Goal: Task Accomplishment & Management: Manage account settings

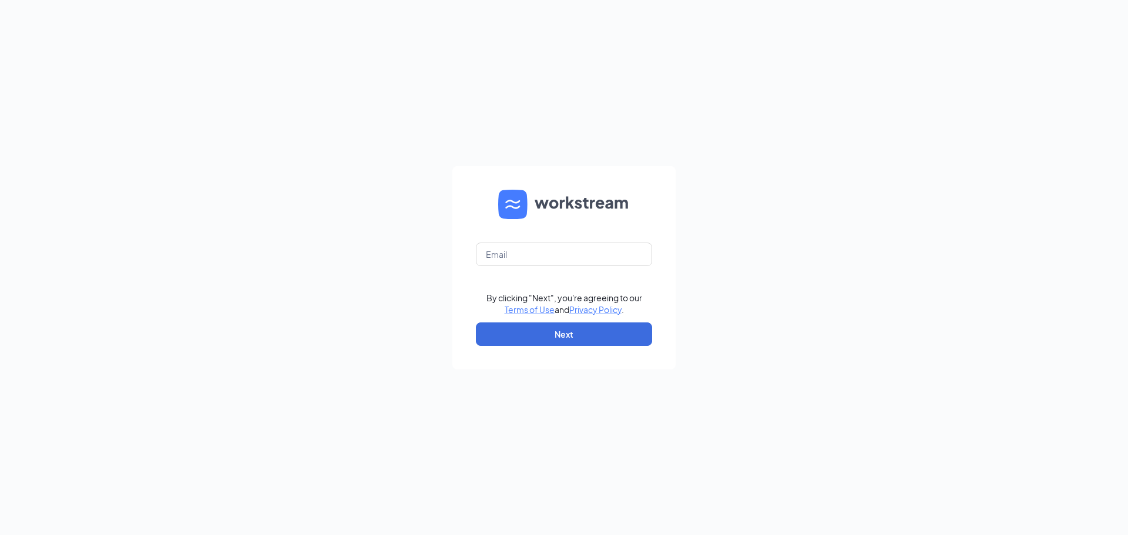
click at [577, 266] on form "By clicking "Next", you're agreeing to our Terms of Use and Privacy Policy . Ne…" at bounding box center [564, 267] width 223 height 203
click at [577, 259] on input "text" at bounding box center [564, 255] width 176 height 24
type input "[EMAIL_ADDRESS][DOMAIN_NAME]"
click at [545, 340] on button "Next" at bounding box center [564, 335] width 176 height 24
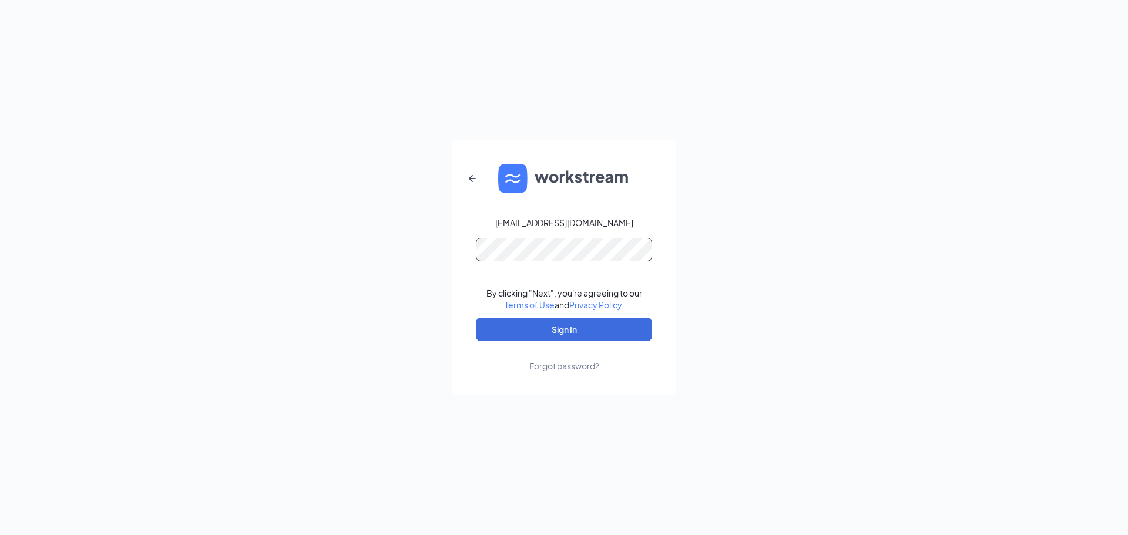
click at [476, 318] on button "Sign In" at bounding box center [564, 330] width 176 height 24
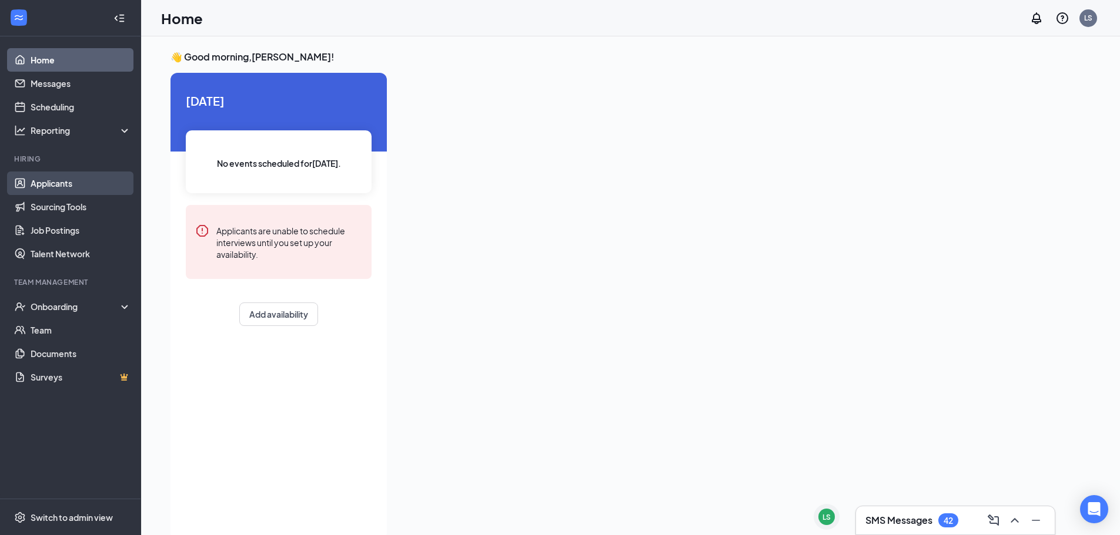
click at [41, 189] on link "Applicants" at bounding box center [81, 184] width 101 height 24
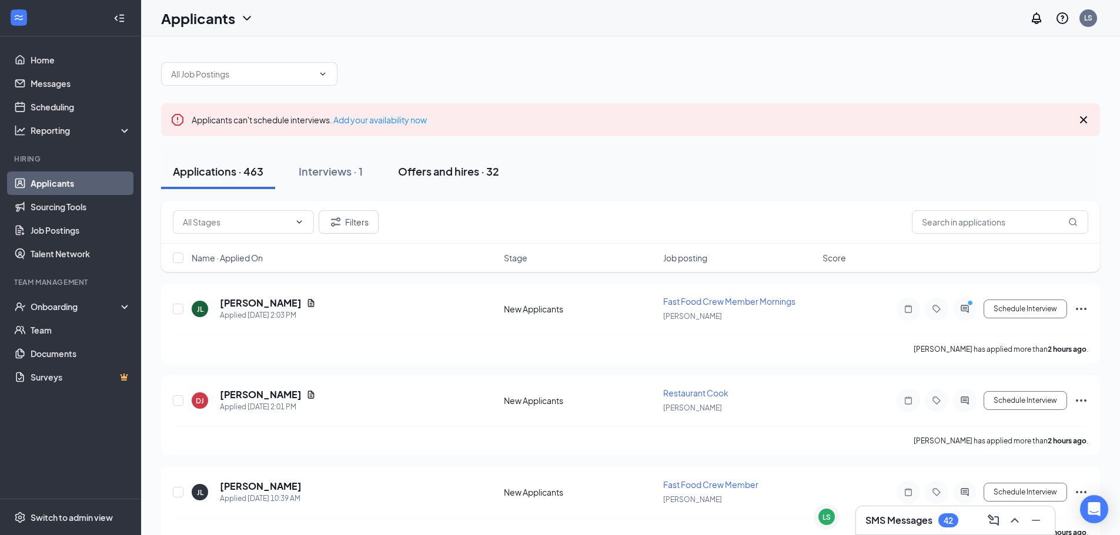
click at [467, 170] on div "Offers and hires · 32" at bounding box center [448, 171] width 101 height 15
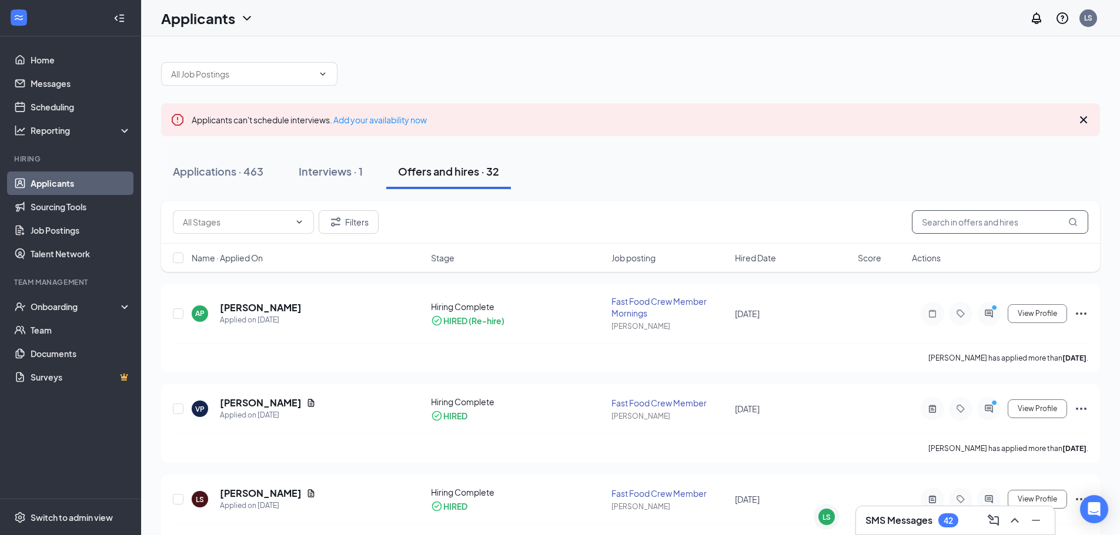
click at [945, 226] on input "text" at bounding box center [1000, 222] width 176 height 24
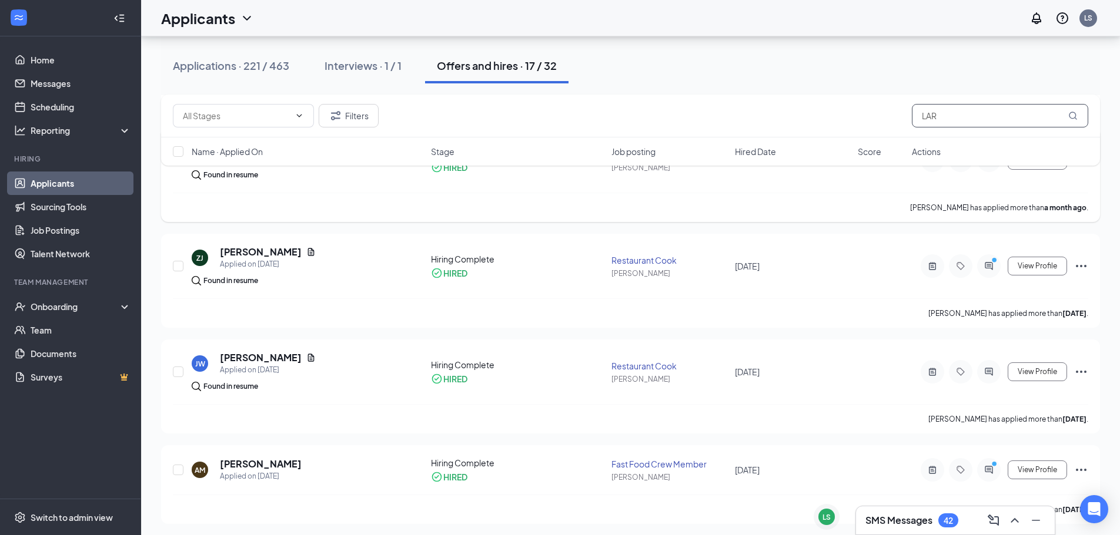
scroll to position [411, 0]
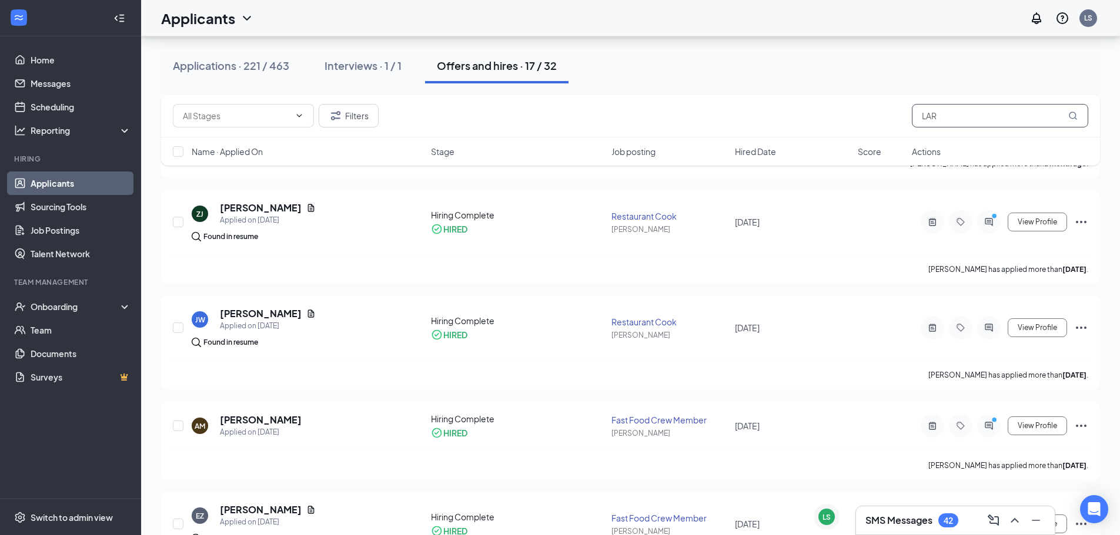
click at [977, 112] on input "LAR" at bounding box center [1000, 116] width 176 height 24
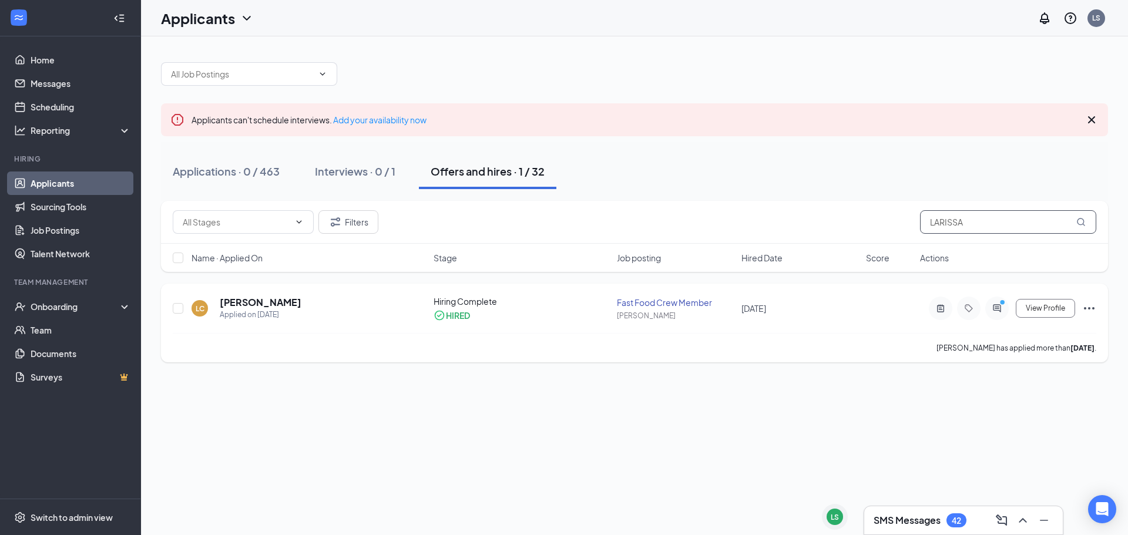
type input "LARISSA"
click at [274, 300] on h5 "Larissa Cannon" at bounding box center [261, 302] width 82 height 13
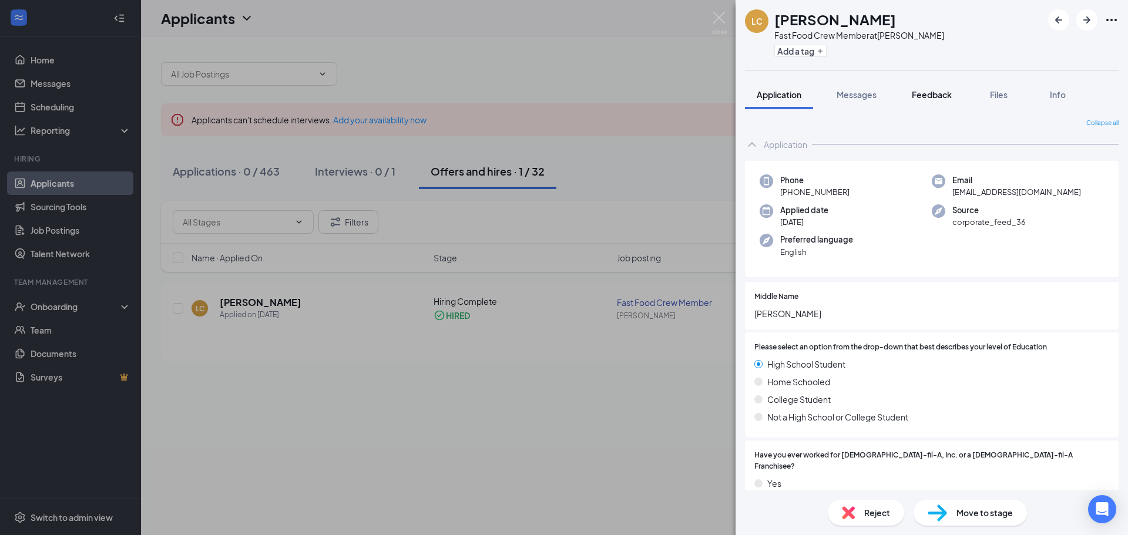
click at [939, 94] on span "Feedback" at bounding box center [932, 94] width 40 height 11
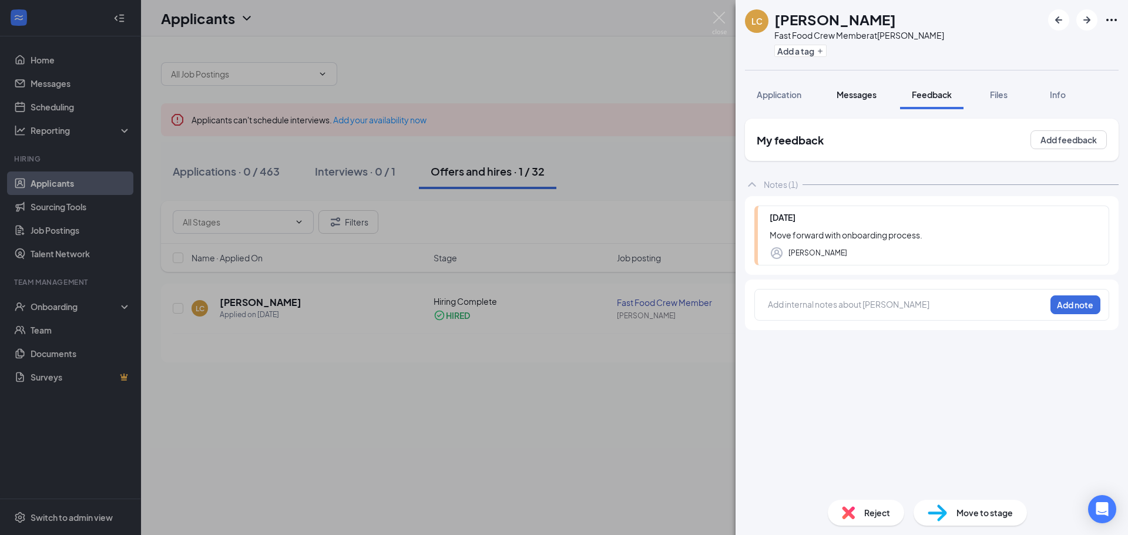
click at [859, 92] on span "Messages" at bounding box center [857, 94] width 40 height 11
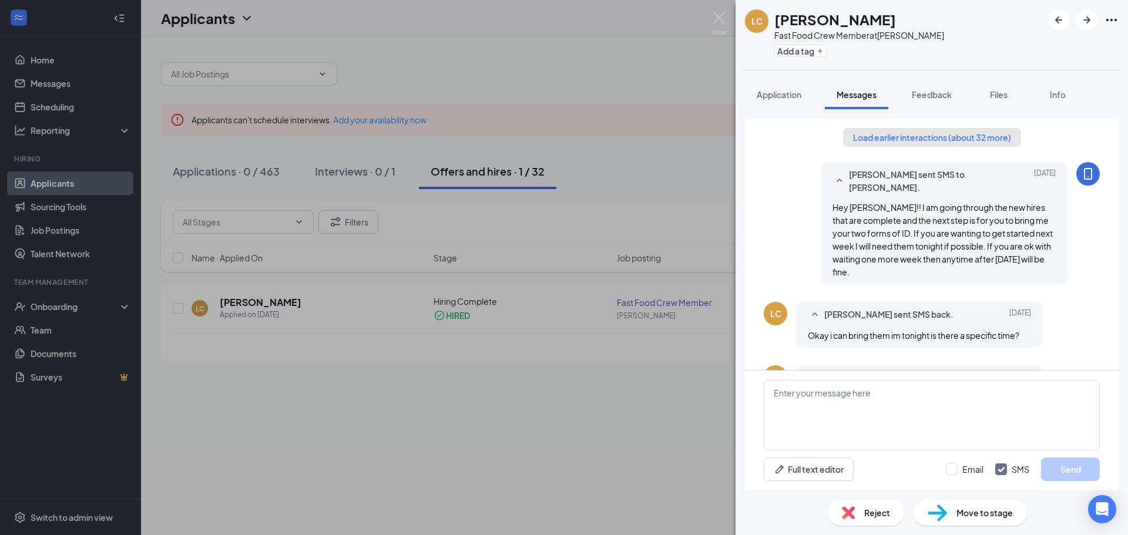
click at [879, 136] on button "Load earlier interactions (about 32 more)" at bounding box center [932, 137] width 178 height 19
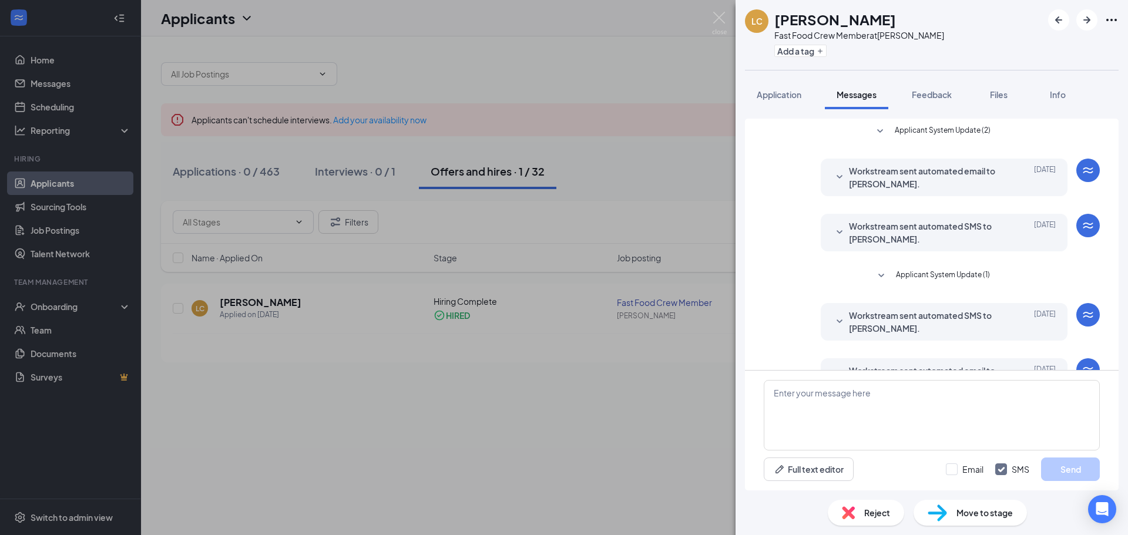
click at [1084, 172] on icon "WorkstreamLogo" at bounding box center [1089, 171] width 10 height 6
click at [898, 276] on span "Applicant System Update (1)" at bounding box center [943, 276] width 94 height 14
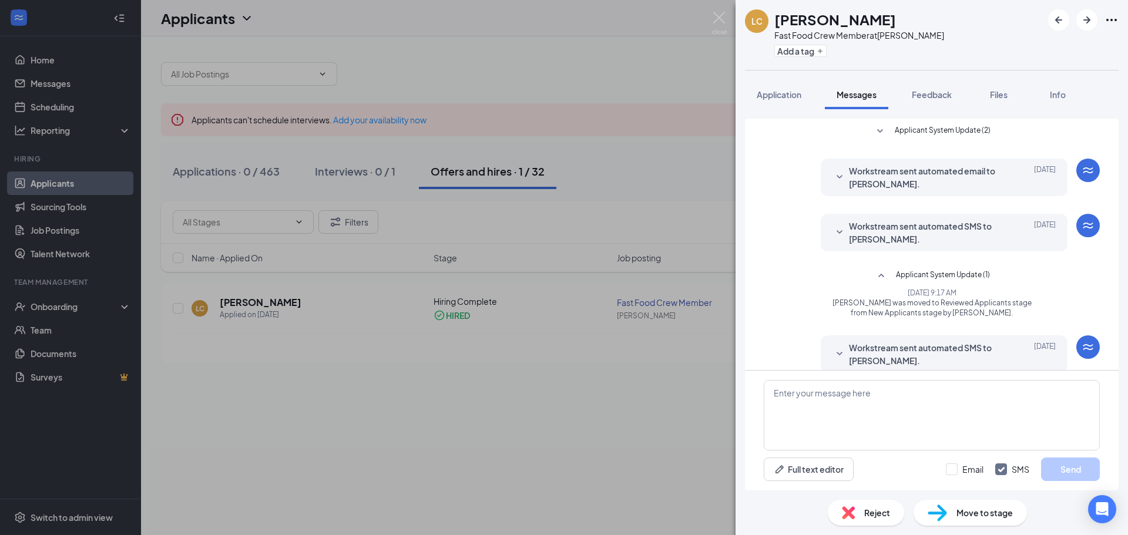
scroll to position [137, 0]
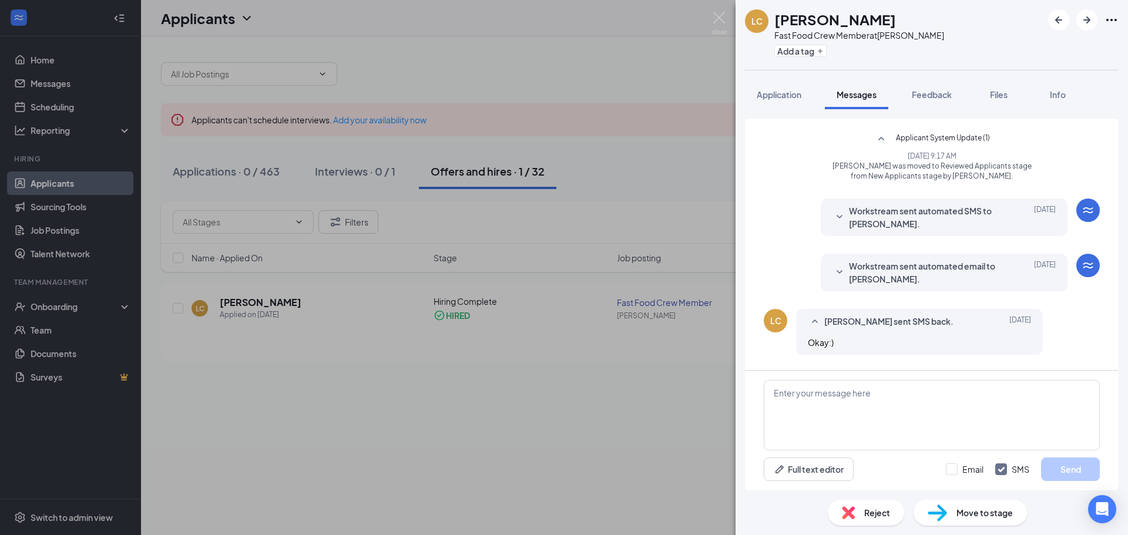
click at [898, 276] on span "Workstream sent automated email to Larissa Cannon." at bounding box center [926, 273] width 154 height 26
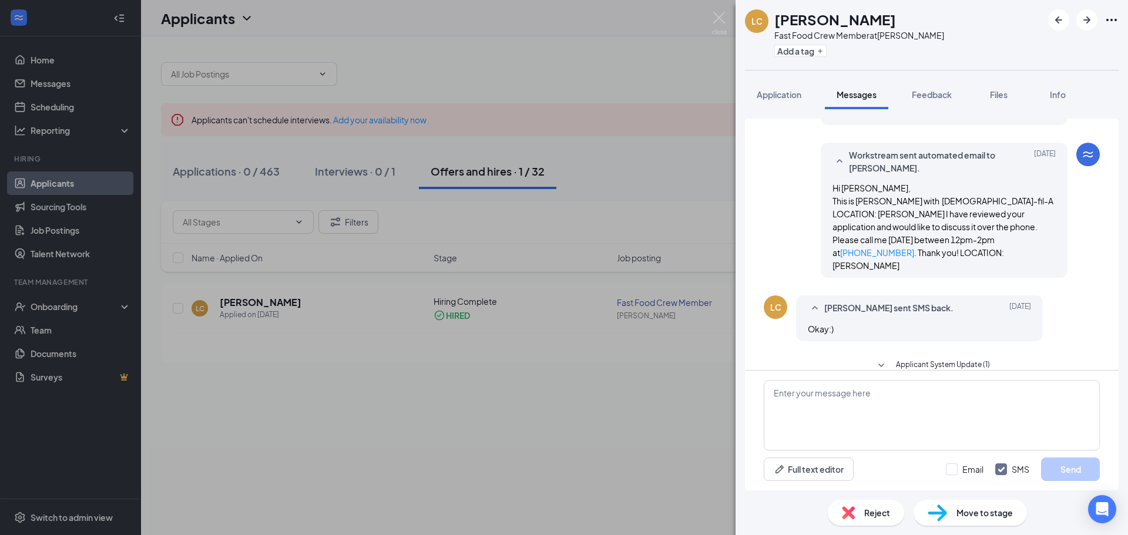
scroll to position [274, 0]
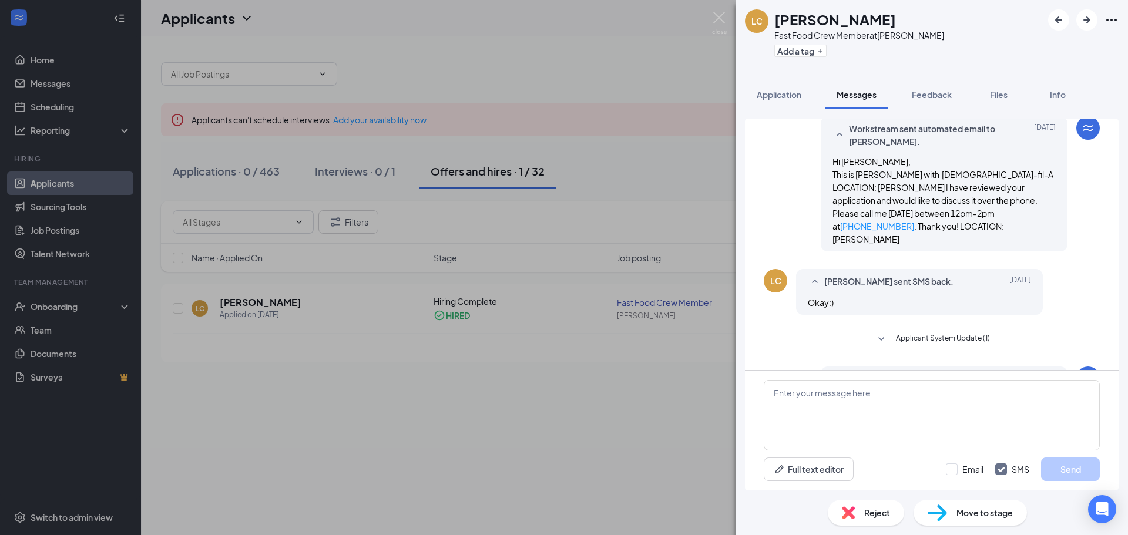
click at [957, 333] on span "Applicant System Update (1)" at bounding box center [943, 340] width 94 height 14
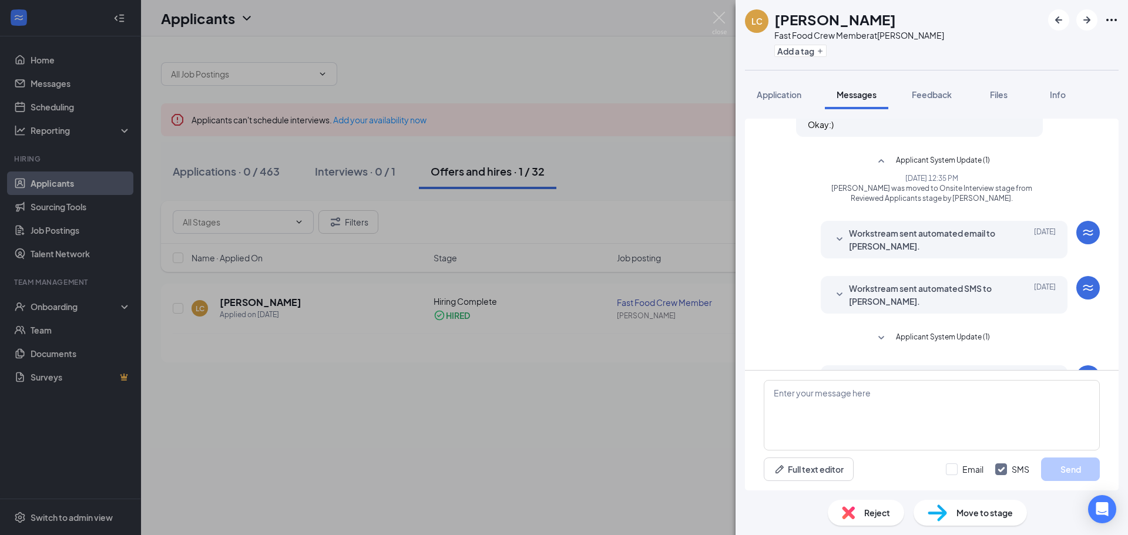
scroll to position [411, 0]
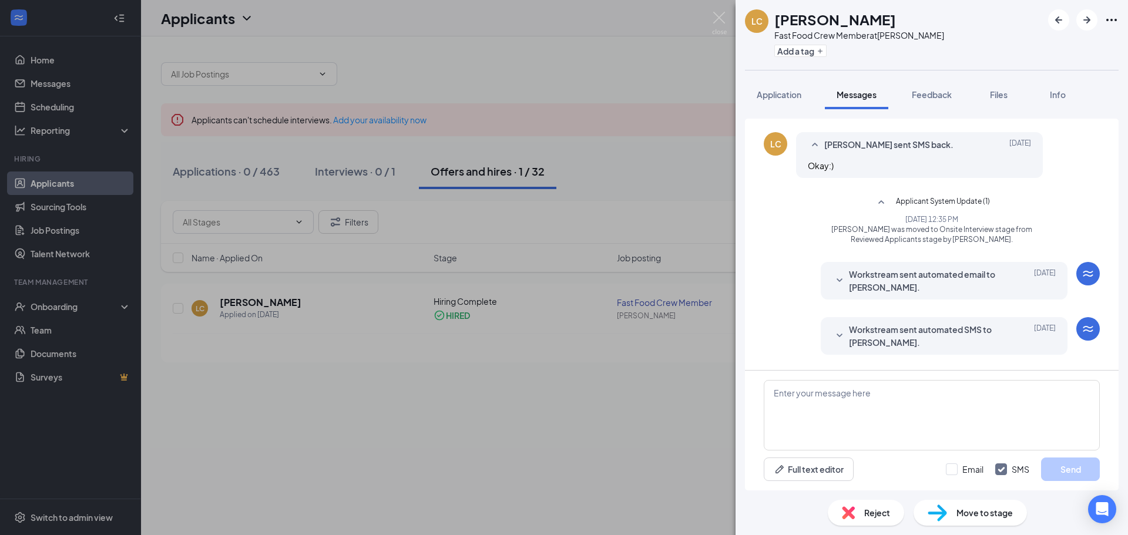
click at [954, 268] on span "Workstream sent automated email to Larissa Cannon." at bounding box center [926, 281] width 154 height 26
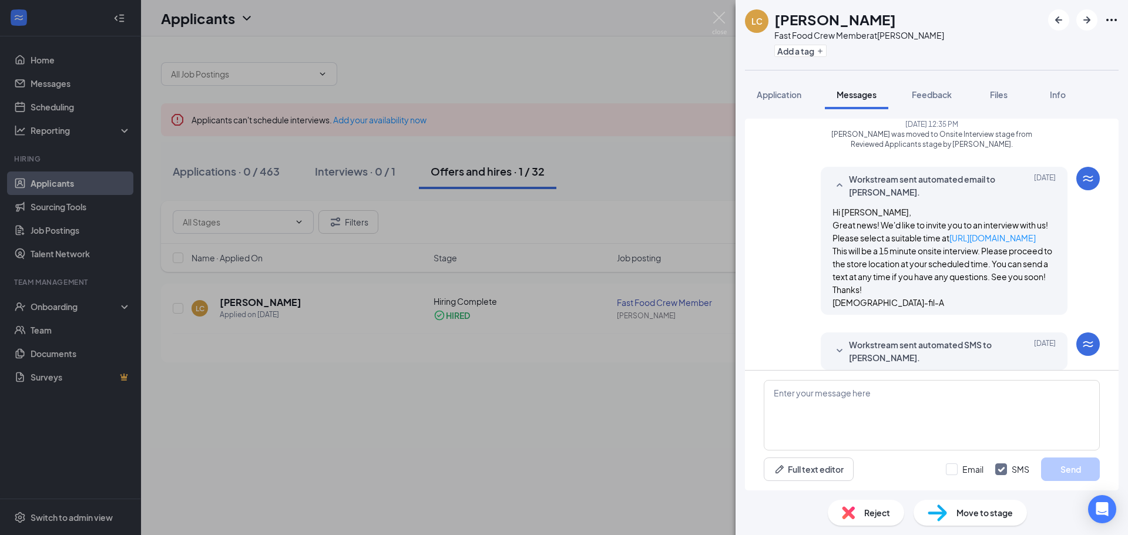
scroll to position [548, 0]
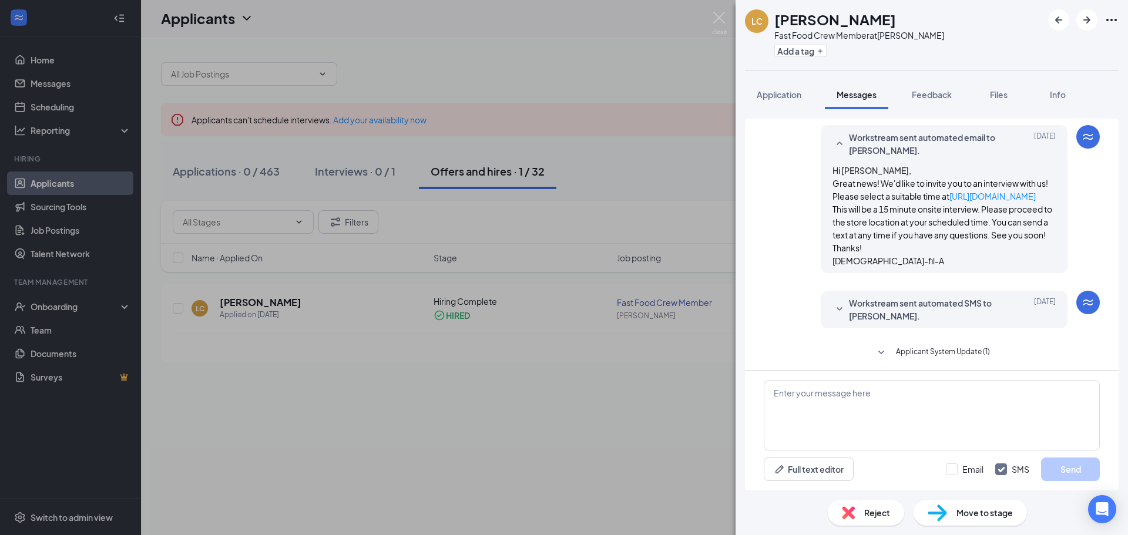
click at [935, 306] on span "Workstream sent automated SMS to Larissa Cannon." at bounding box center [926, 310] width 154 height 26
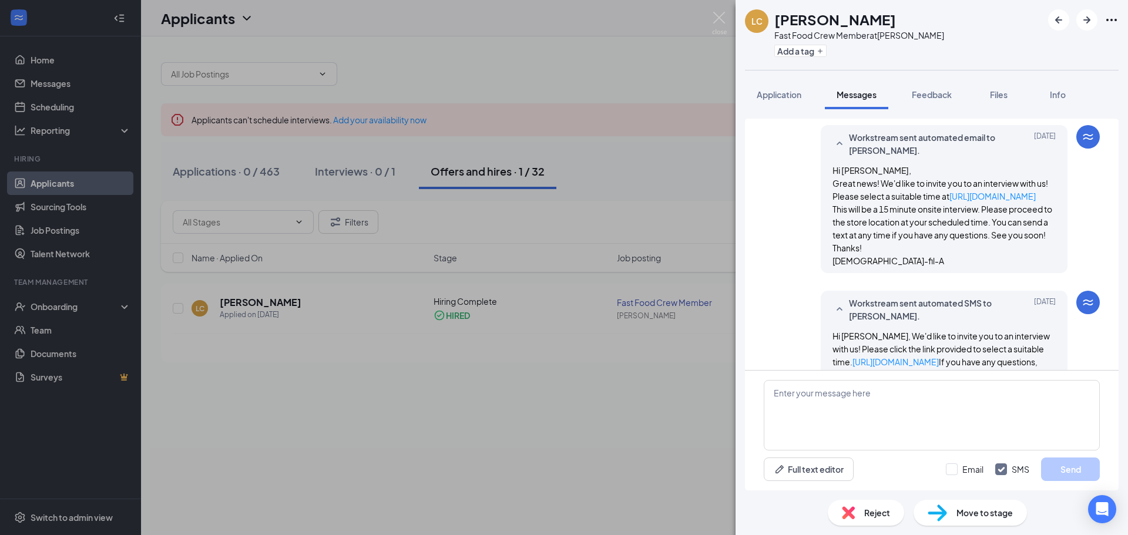
click at [640, 393] on div "LC Larissa Cannon Fast Food Crew Member at Wilma Rudolph Add a tag Application …" at bounding box center [564, 267] width 1128 height 535
